Goal: Information Seeking & Learning: Check status

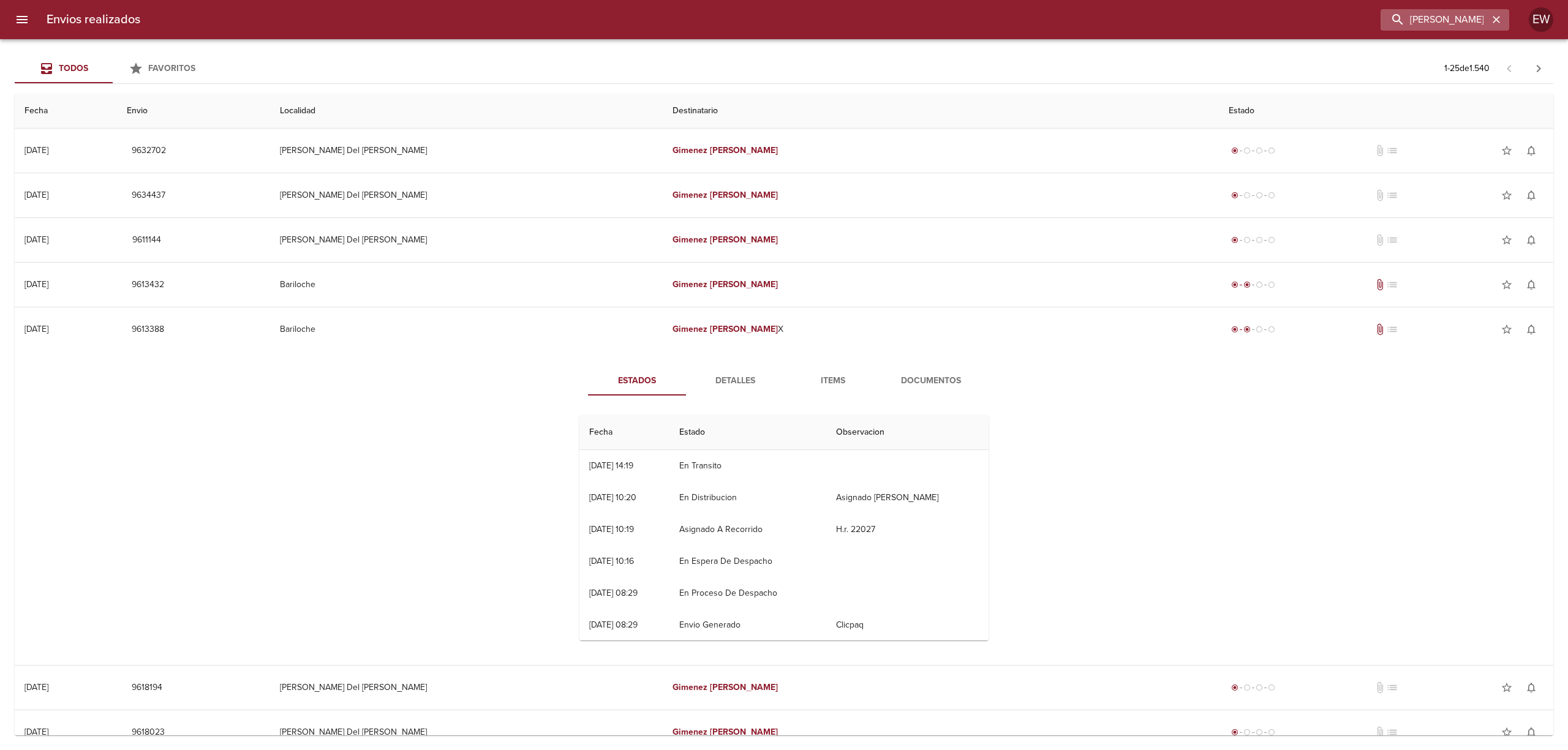
click at [1493, 16] on icon "button" at bounding box center [1496, 19] width 12 height 12
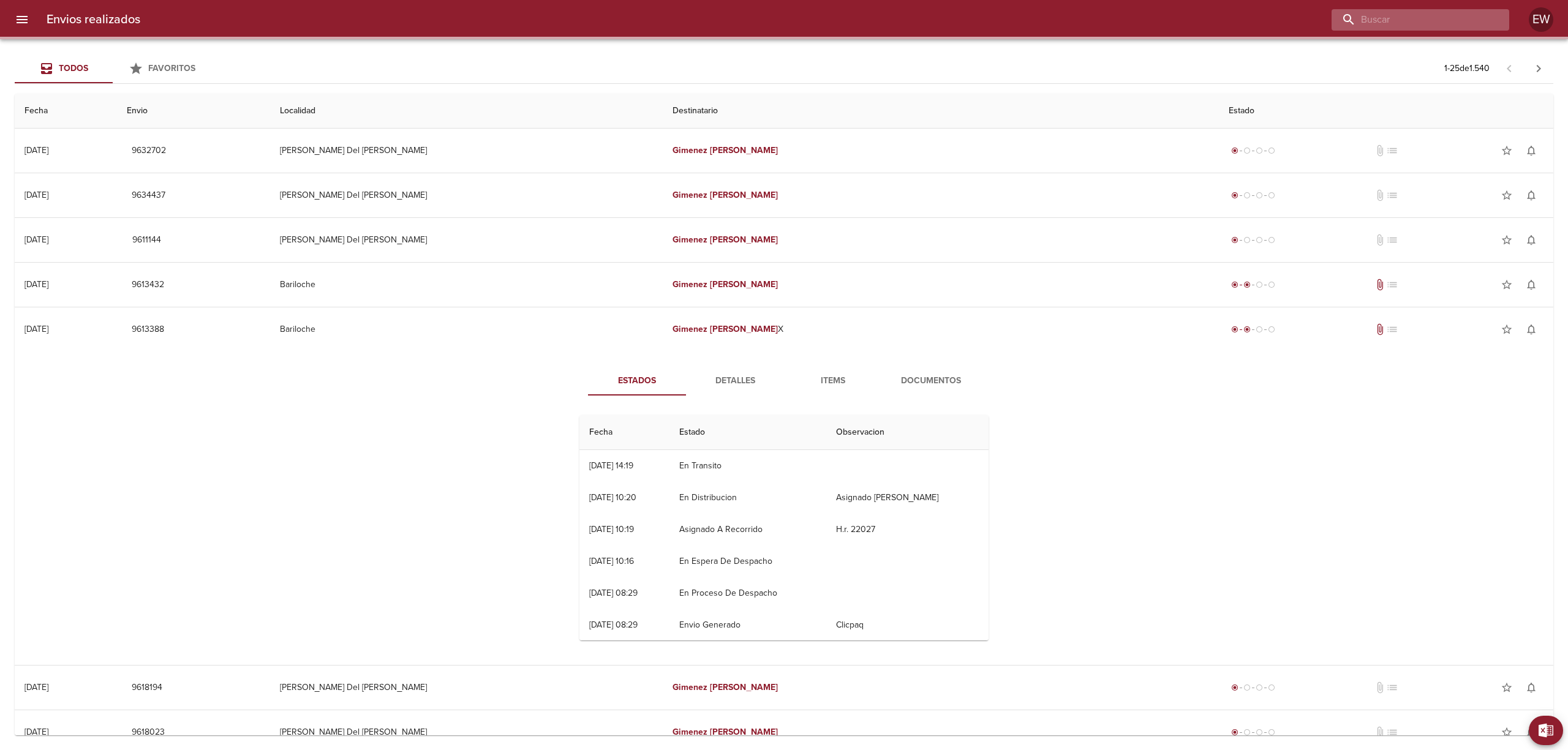
click at [1470, 16] on input "buscar" at bounding box center [1410, 19] width 157 height 22
click at [1466, 16] on input "buscar" at bounding box center [1410, 19] width 157 height 22
paste input "[PERSON_NAME] [PERSON_NAME]"
type input "[PERSON_NAME] [PERSON_NAME]"
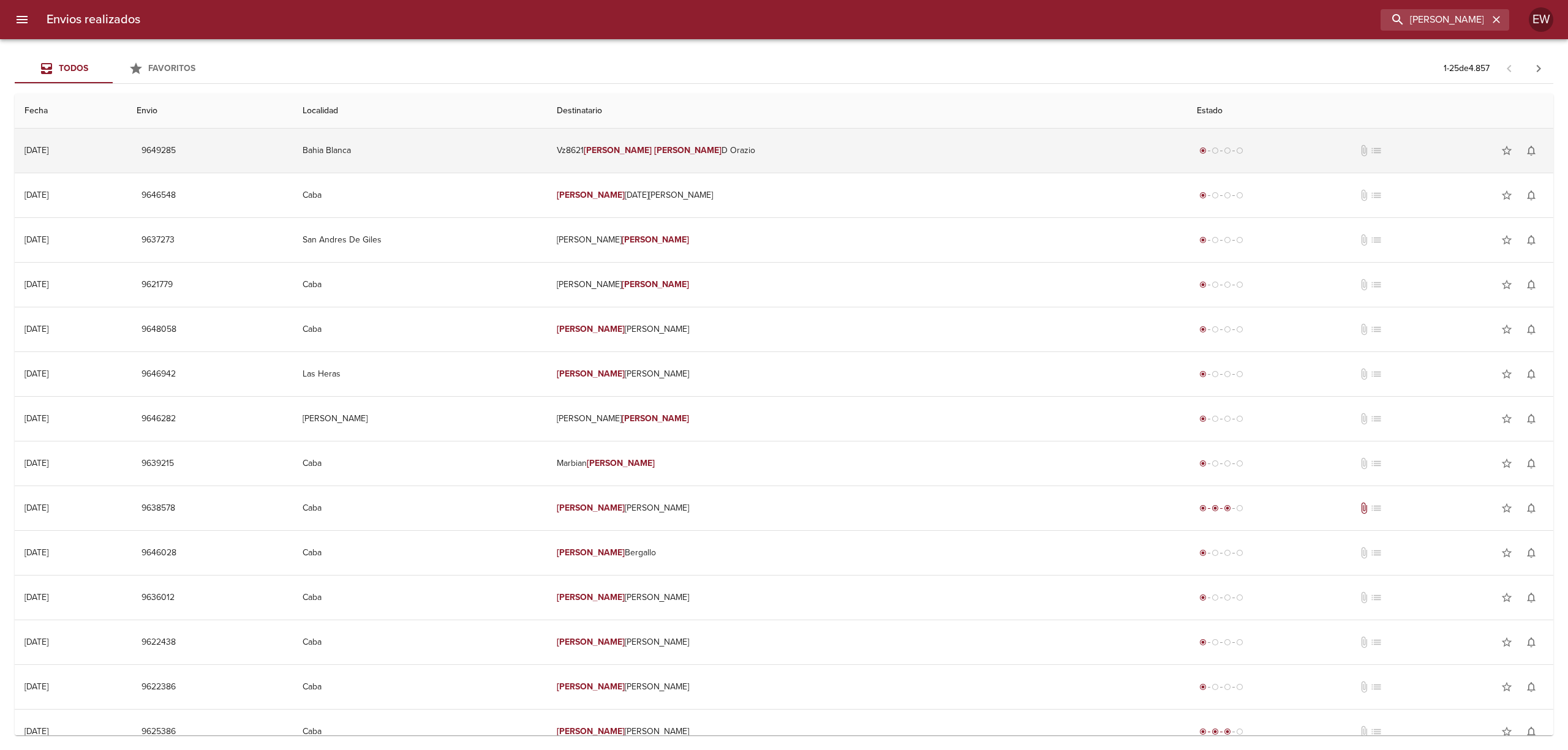
click at [794, 143] on td "Vz8621 [PERSON_NAME] [PERSON_NAME]" at bounding box center [867, 150] width 640 height 44
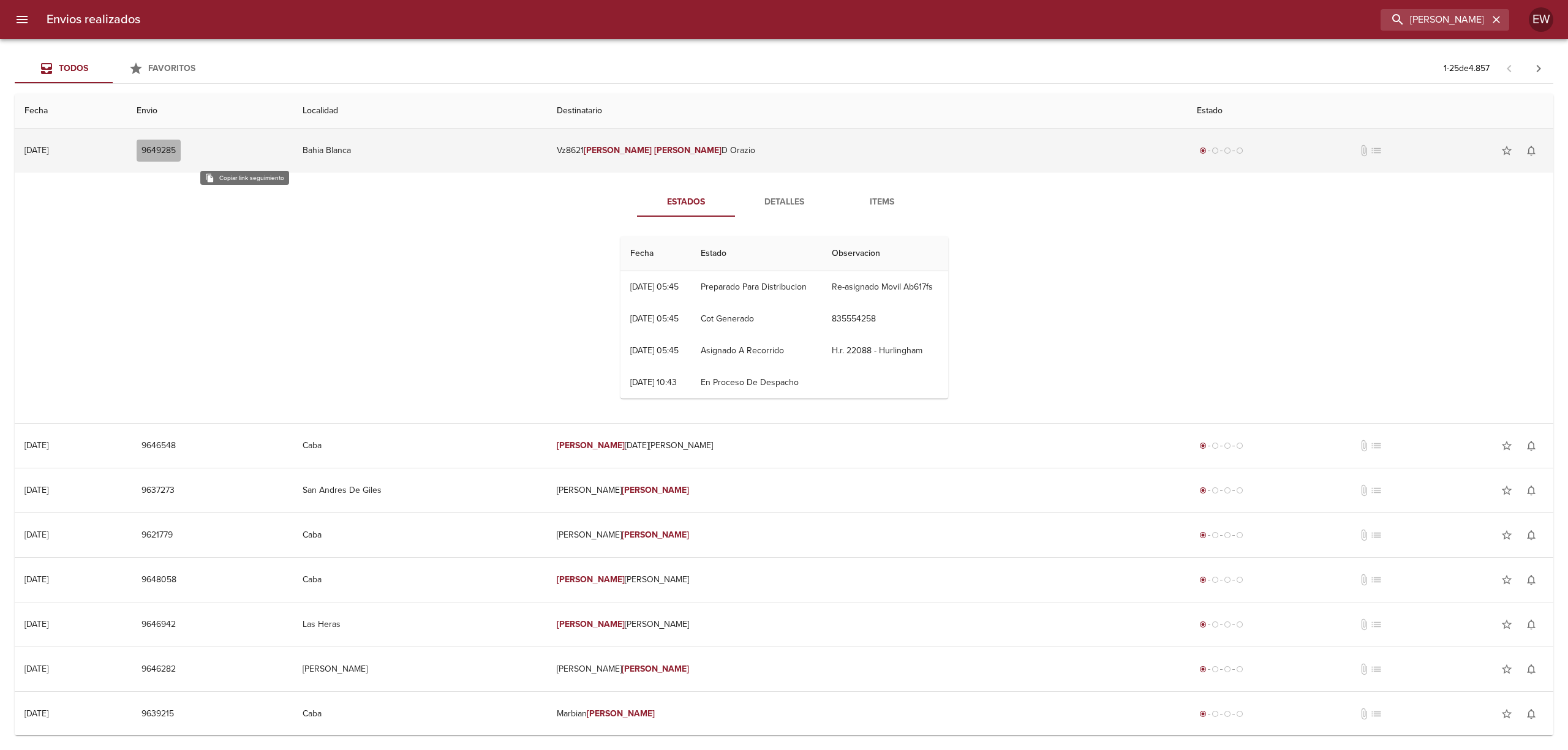
drag, startPoint x: 254, startPoint y: 150, endPoint x: 331, endPoint y: 162, distance: 77.9
click at [175, 149] on span "9649285" at bounding box center [159, 151] width 34 height 16
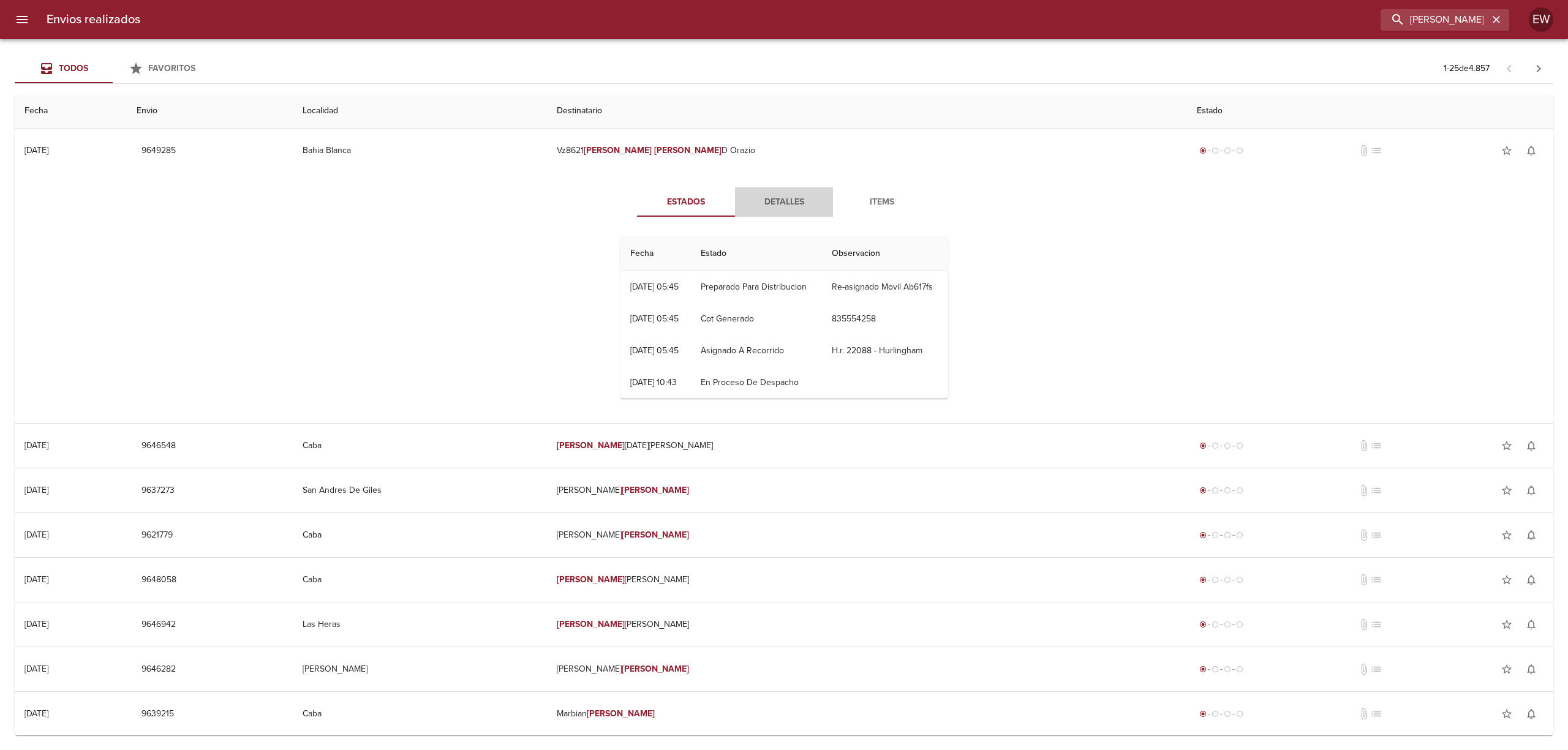
click at [790, 208] on span "Detalles" at bounding box center [784, 202] width 84 height 16
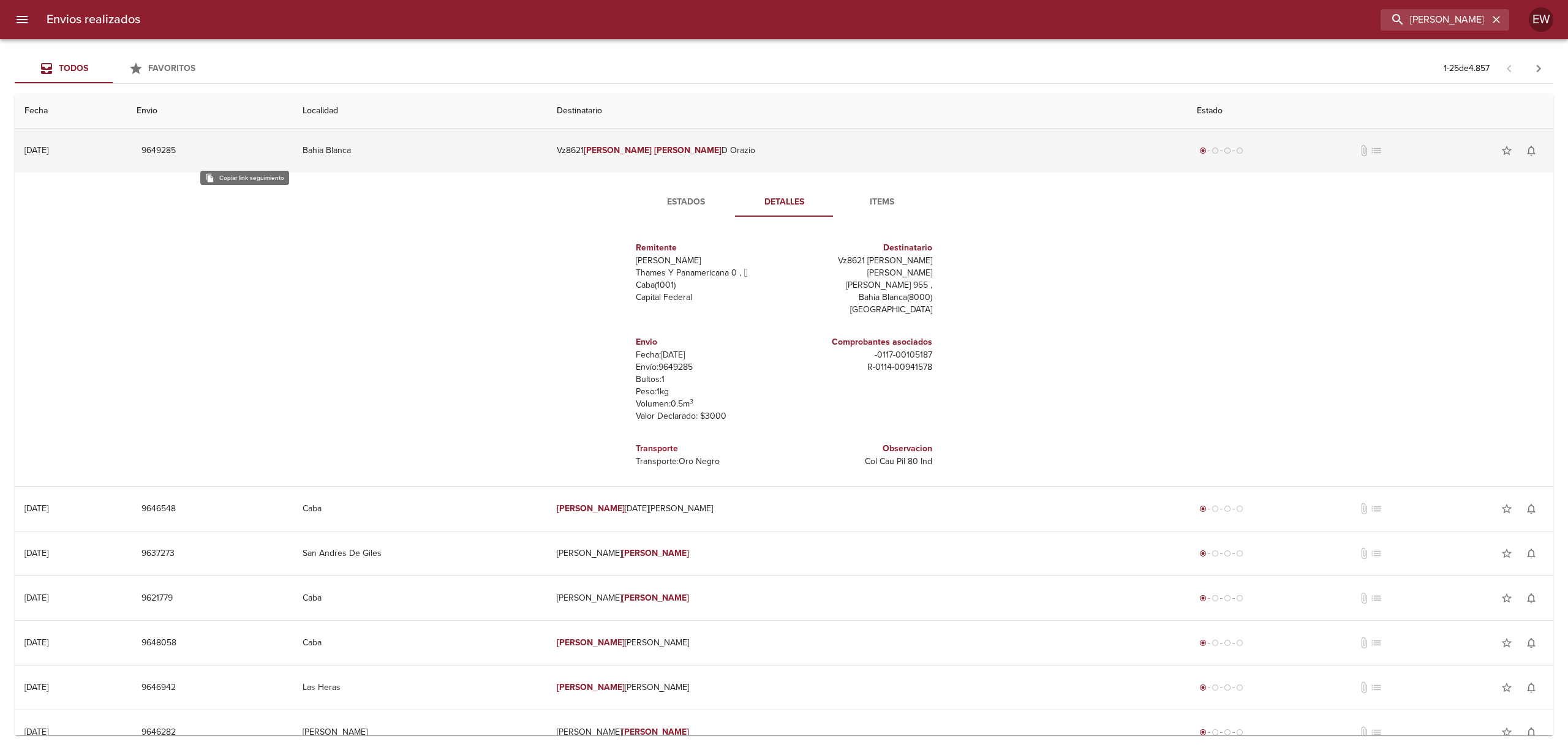
click at [175, 149] on span "9649285" at bounding box center [159, 151] width 34 height 16
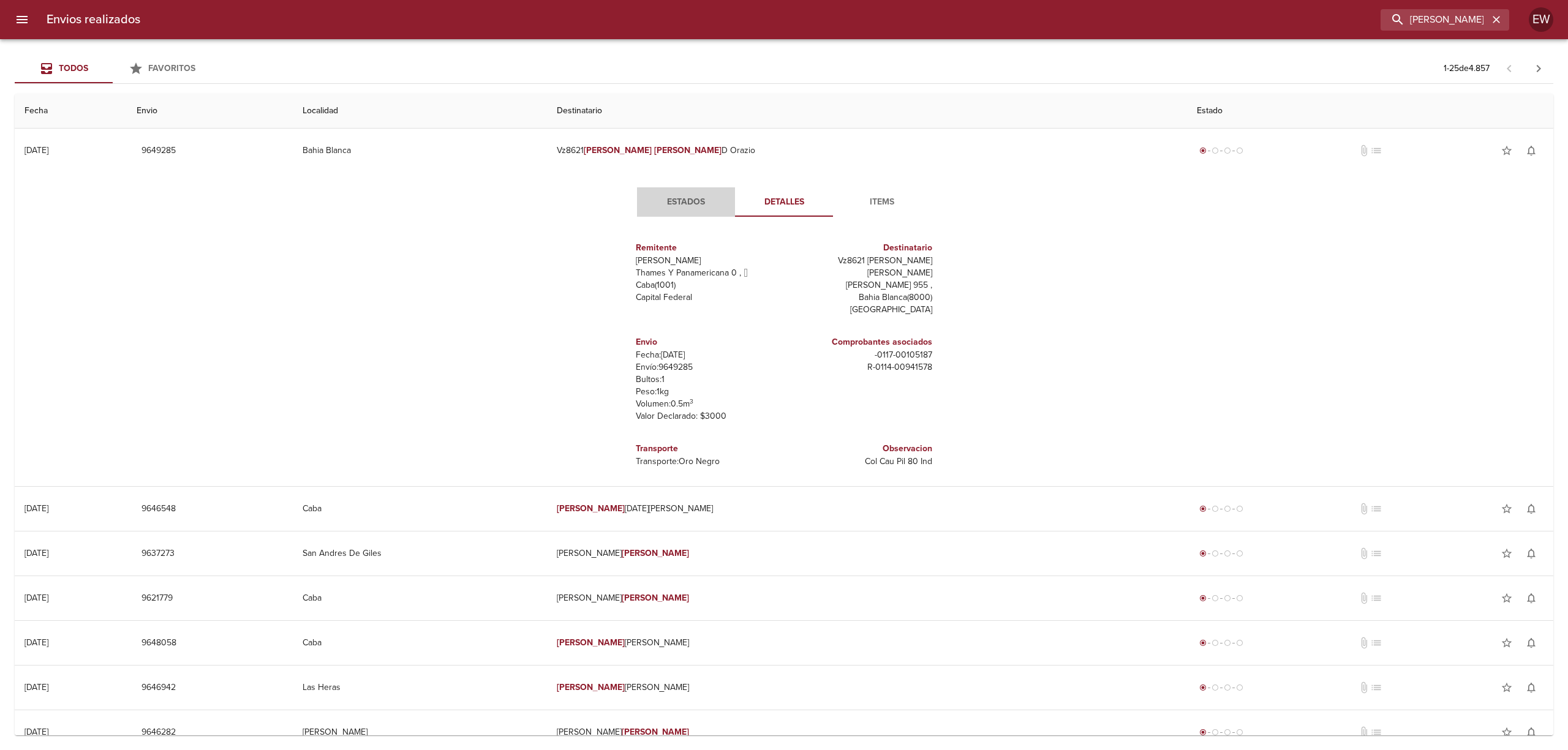
click at [684, 195] on span "Estados" at bounding box center [686, 202] width 84 height 16
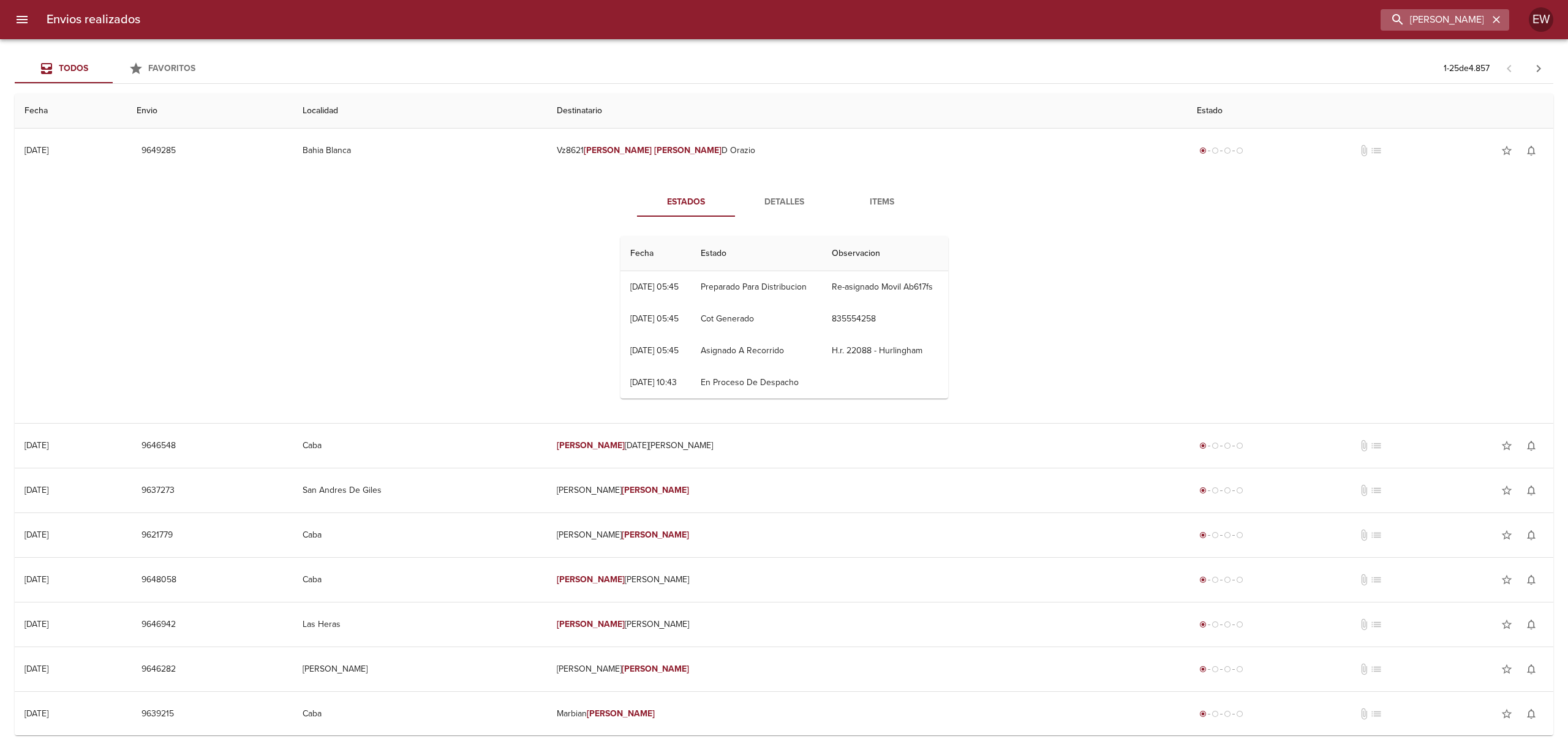
click at [1493, 19] on icon "button" at bounding box center [1496, 19] width 12 height 12
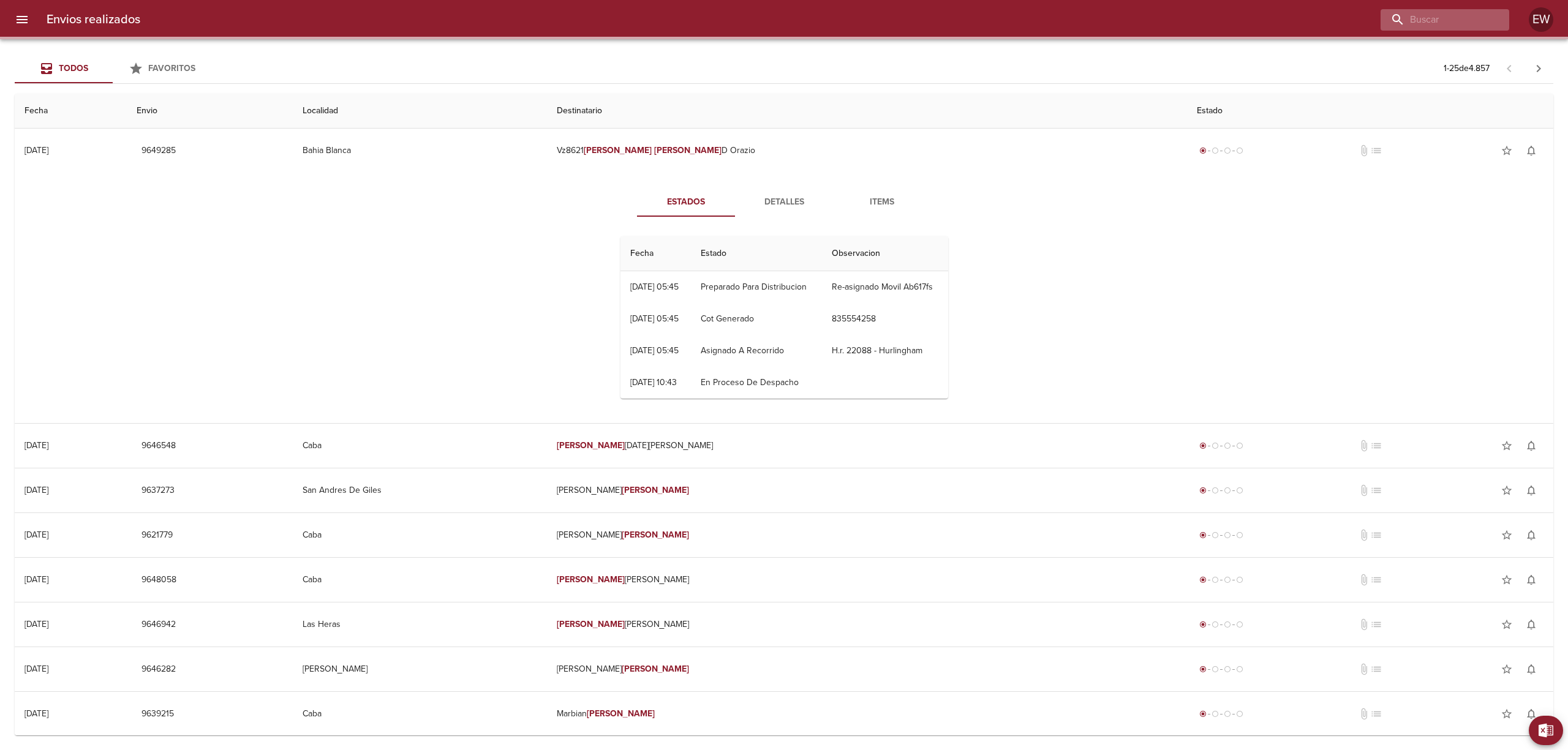
click at [1493, 19] on div at bounding box center [1445, 19] width 128 height 22
click at [1466, 16] on input "buscar" at bounding box center [1410, 19] width 157 height 22
paste input "[PERSON_NAME]"
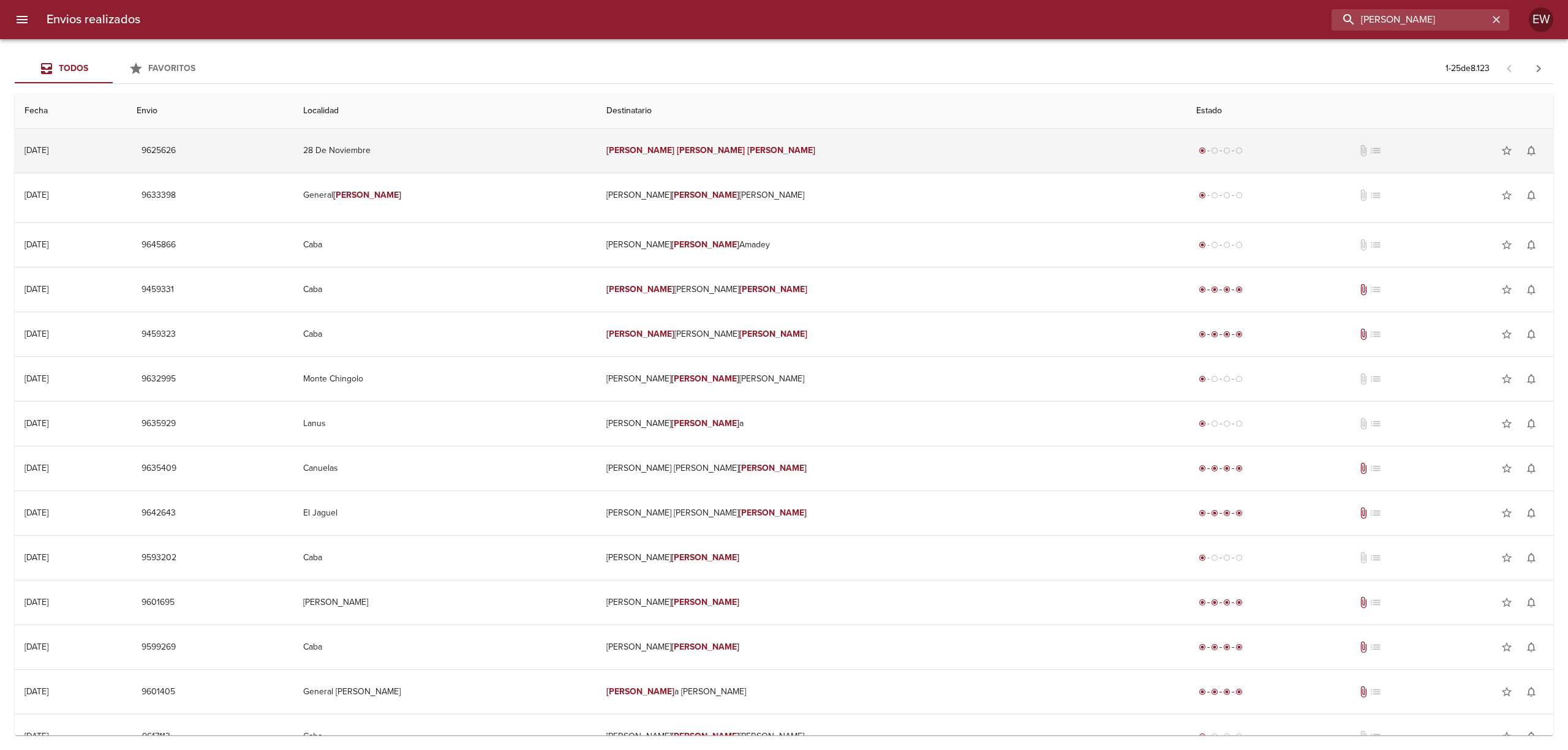
type input "[PERSON_NAME]"
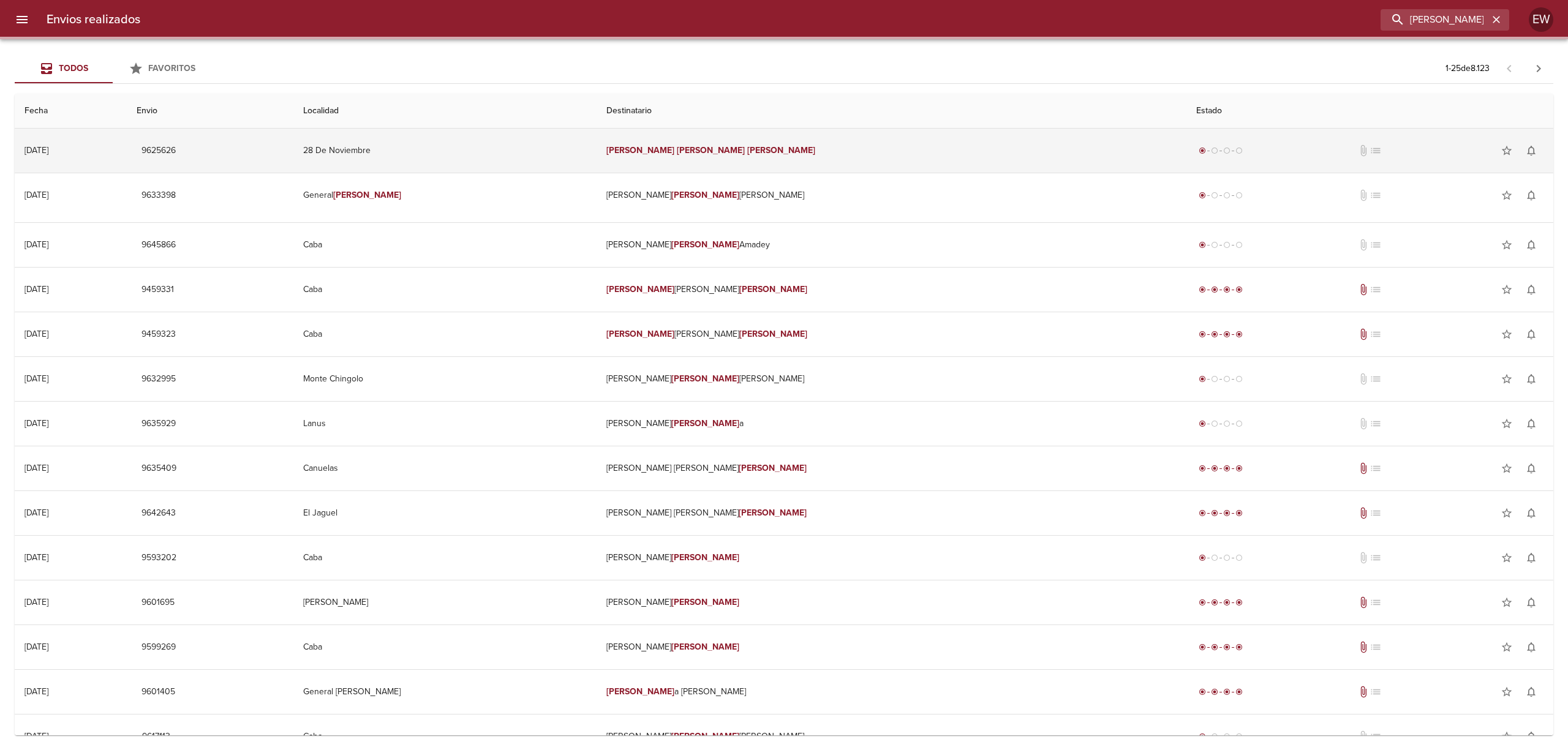
click at [812, 150] on em "[PERSON_NAME]" at bounding box center [781, 150] width 68 height 10
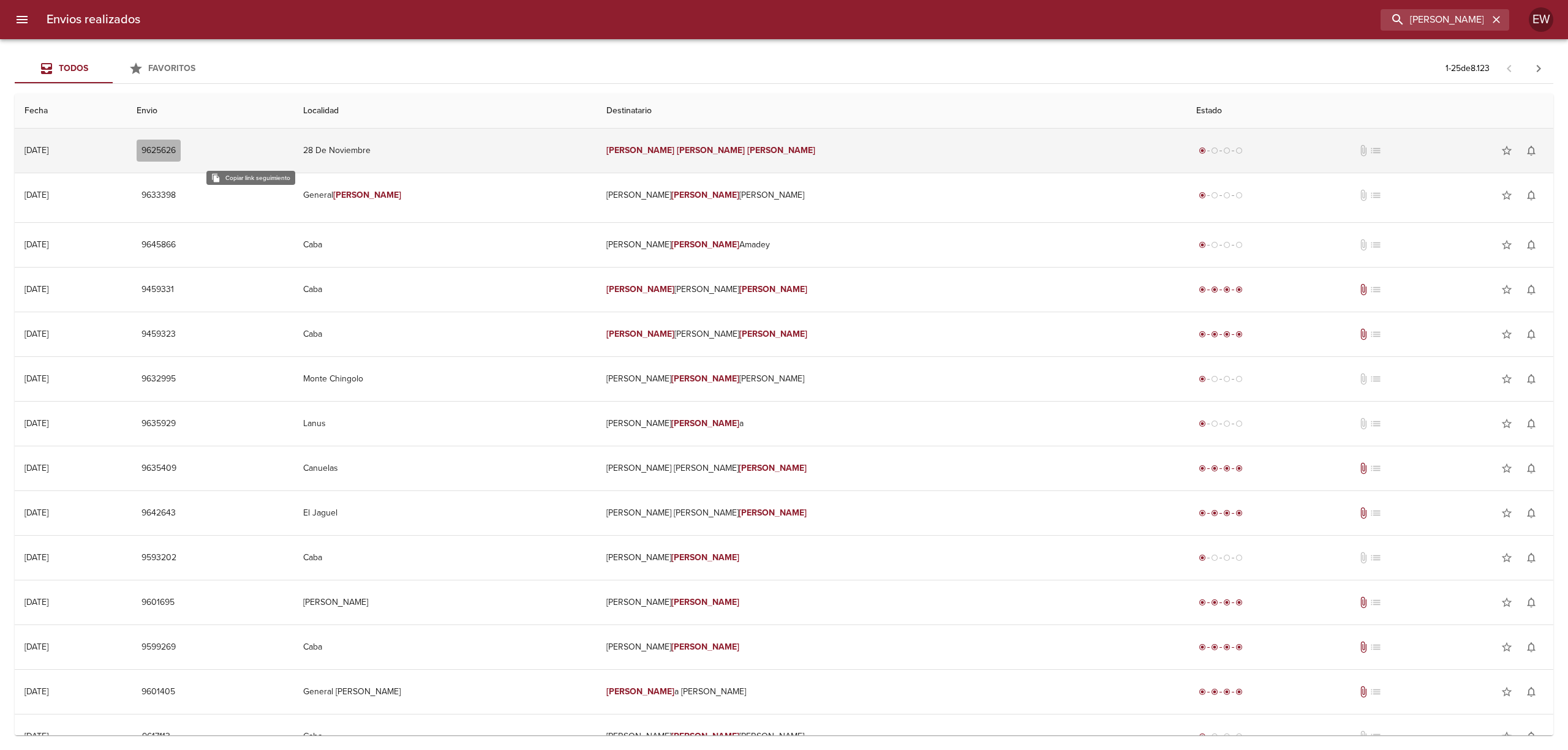
click at [175, 149] on span "9625626" at bounding box center [159, 151] width 34 height 16
click at [597, 159] on td "28 De Noviembre" at bounding box center [445, 150] width 304 height 44
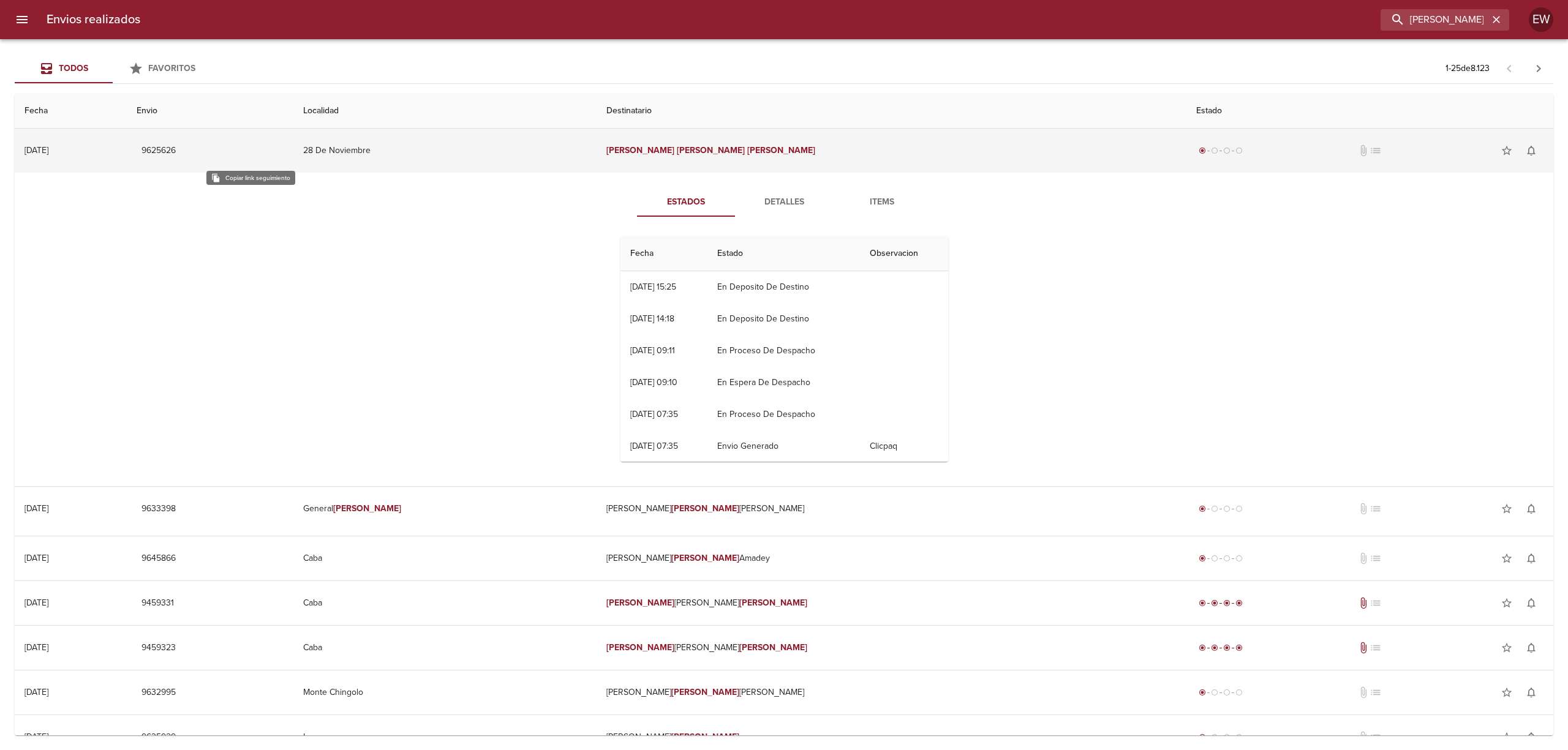
click at [175, 148] on span "9625626" at bounding box center [159, 151] width 34 height 16
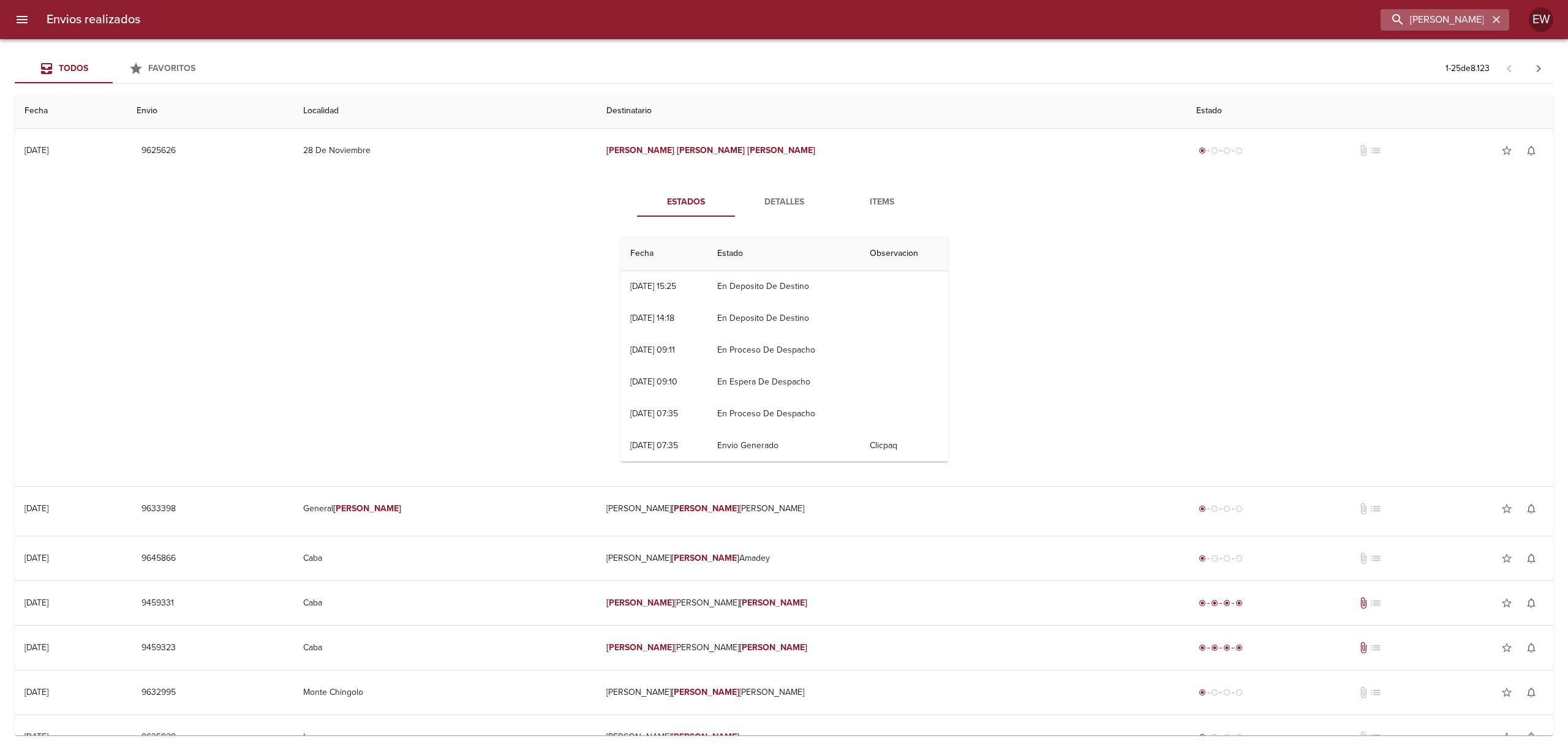
click at [1493, 20] on icon "button" at bounding box center [1496, 19] width 12 height 12
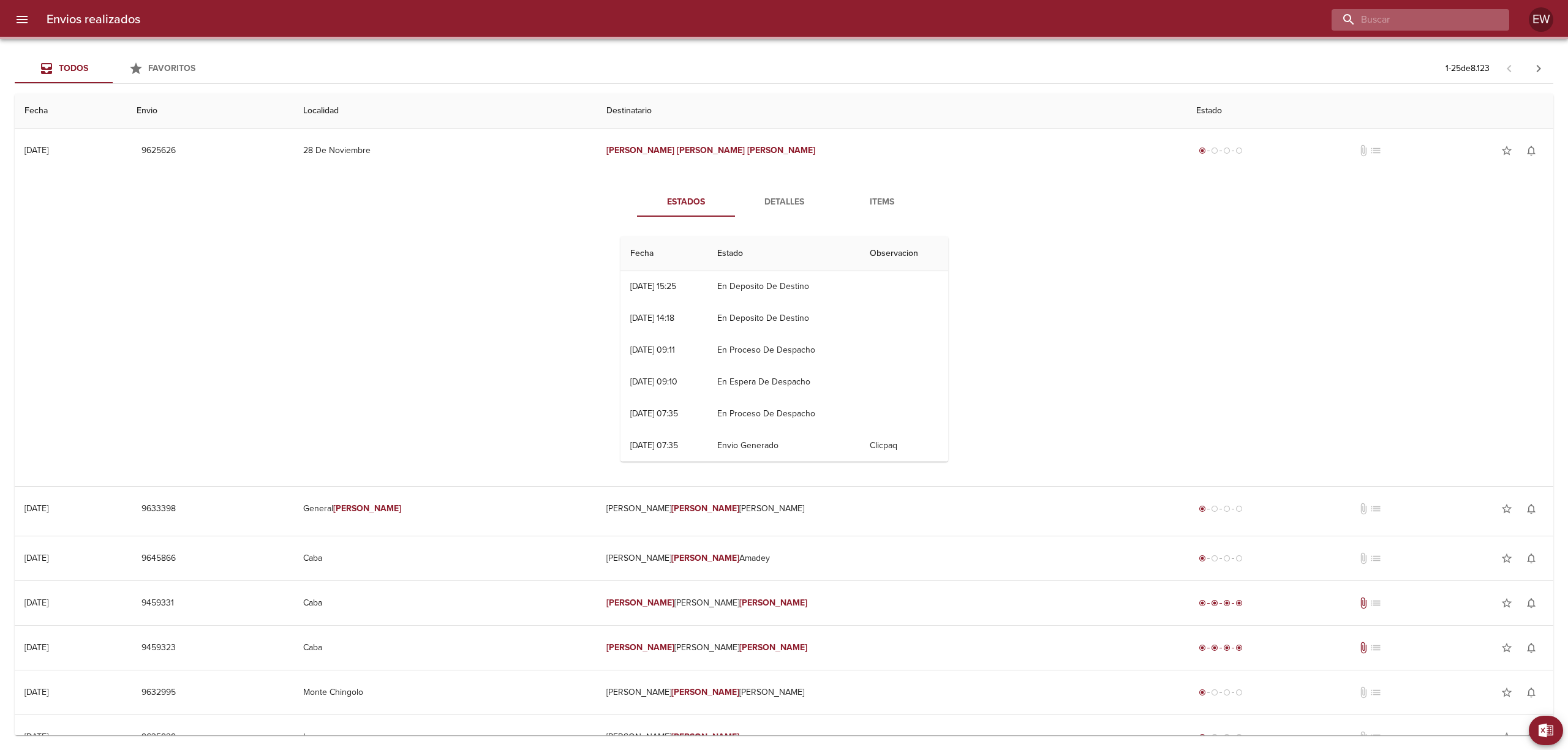
click at [1479, 19] on input "buscar" at bounding box center [1410, 19] width 157 height 22
paste input "[PERSON_NAME] [PERSON_NAME]"
type input "[PERSON_NAME] [PERSON_NAME]"
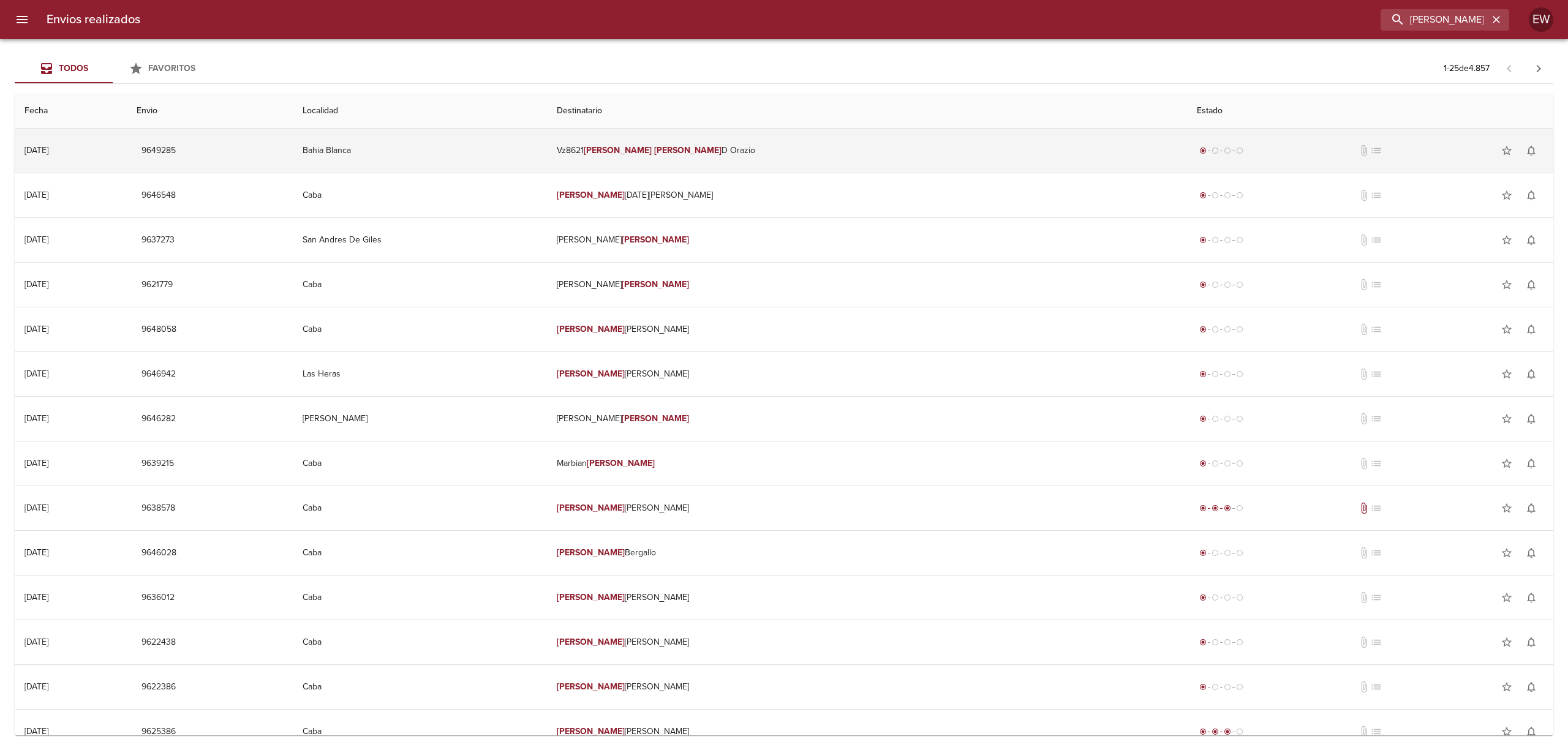
click at [741, 145] on td "Vz8621 [PERSON_NAME] [PERSON_NAME]" at bounding box center [867, 150] width 640 height 44
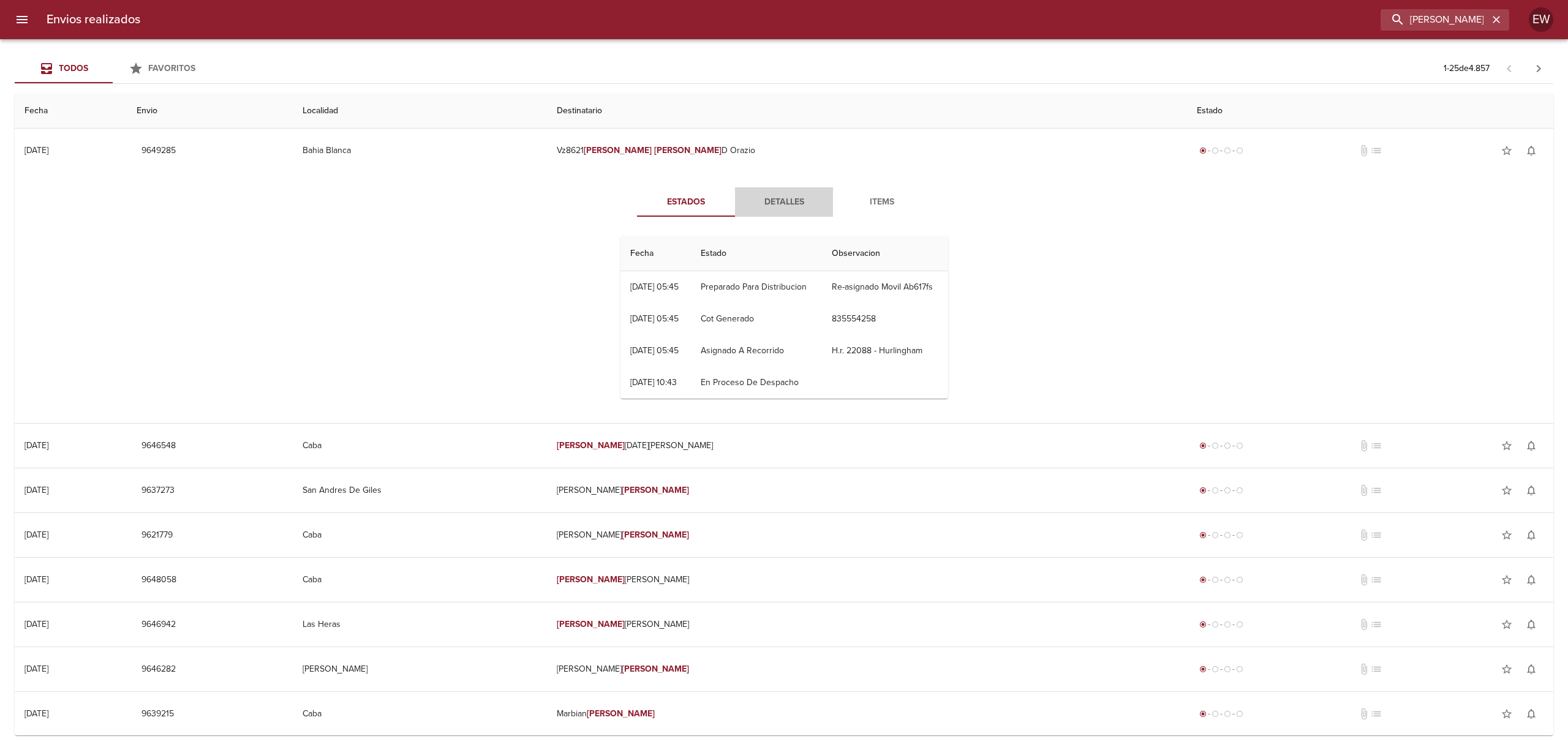
click at [770, 208] on span "Detalles" at bounding box center [784, 202] width 84 height 16
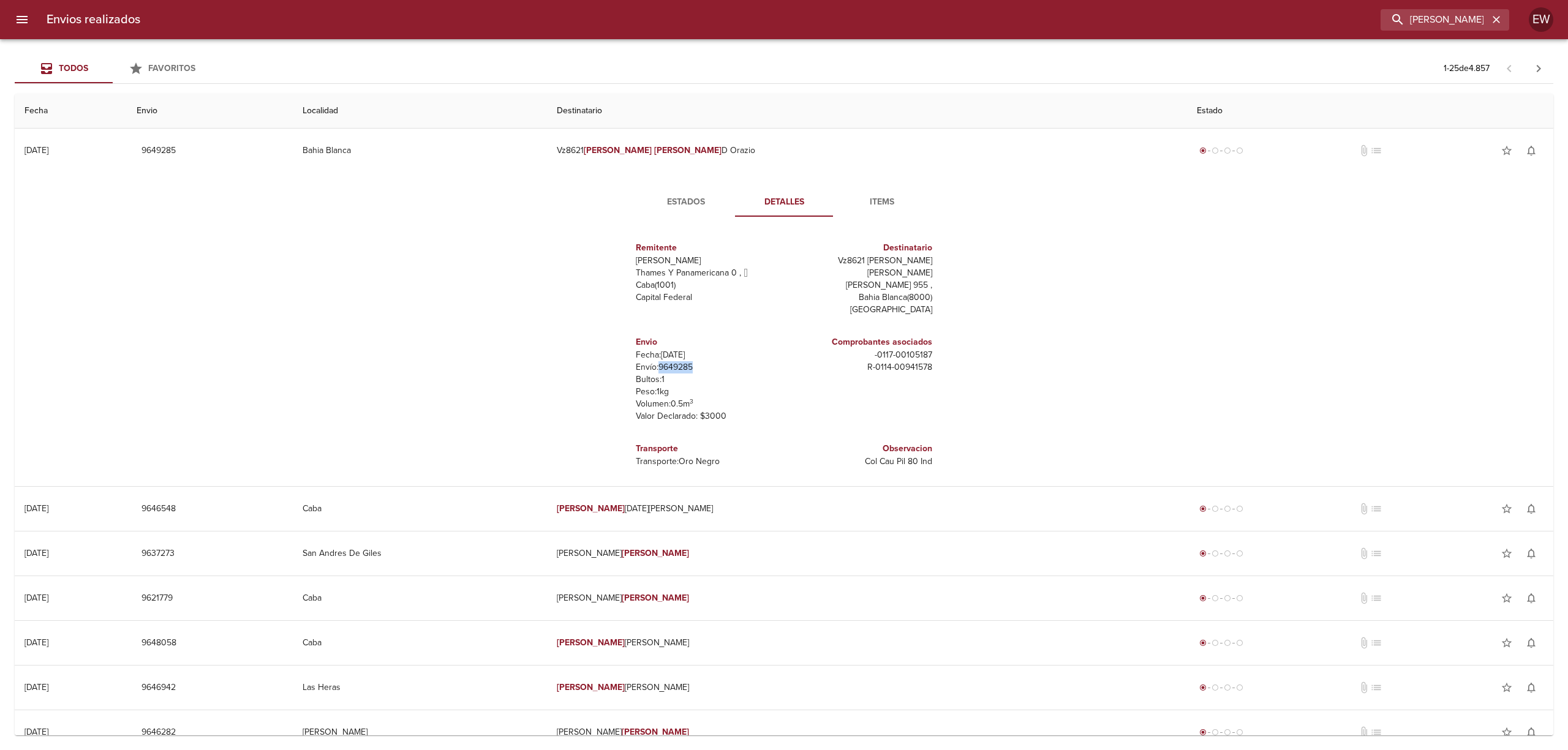
drag, startPoint x: 679, startPoint y: 356, endPoint x: 656, endPoint y: 354, distance: 23.1
click at [656, 361] on p "Envío: 9649285" at bounding box center [708, 367] width 143 height 12
copy p "9649285"
click at [679, 199] on span "Estados" at bounding box center [686, 202] width 84 height 16
